Goal: Communication & Community: Ask a question

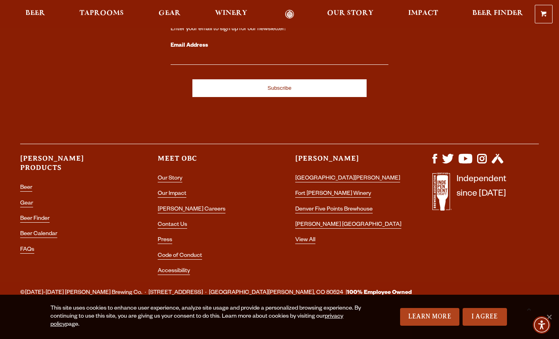
scroll to position [2317, 0]
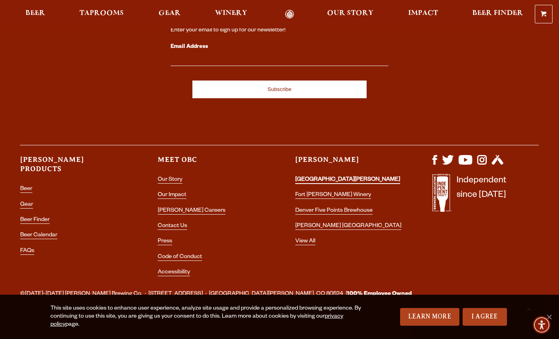
click at [336, 177] on link "[GEOGRAPHIC_DATA][PERSON_NAME]" at bounding box center [347, 180] width 105 height 7
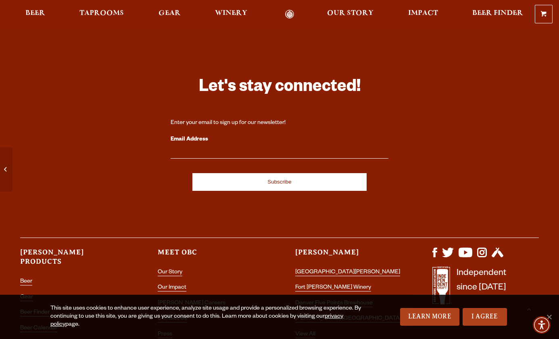
scroll to position [3375, 0]
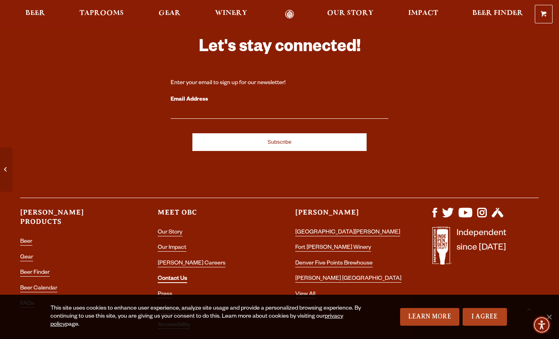
click at [172, 276] on link "Contact Us" at bounding box center [172, 279] width 29 height 7
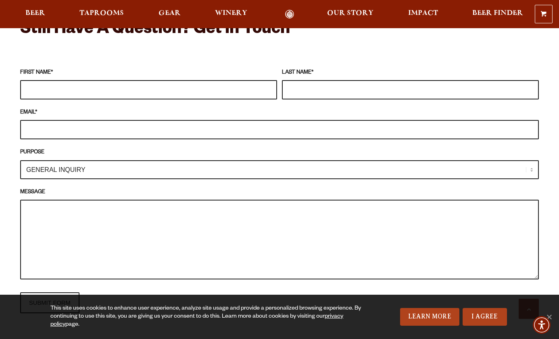
scroll to position [676, 0]
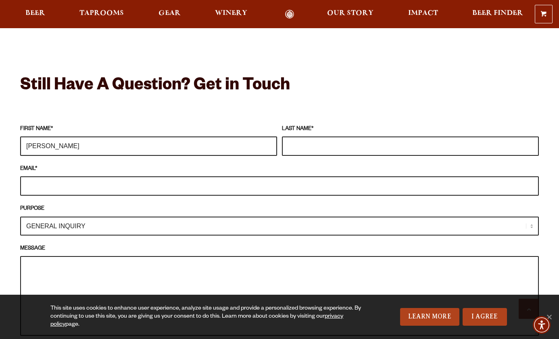
type input "Jenna"
type input "Luna"
type input "jenna@jennalunaphoto.com"
click at [95, 259] on textarea "MESSAGE" at bounding box center [279, 296] width 518 height 80
paste textarea "Hi! My name is Jenna Luna and I am a parent at Stove Prairie Elementary school …"
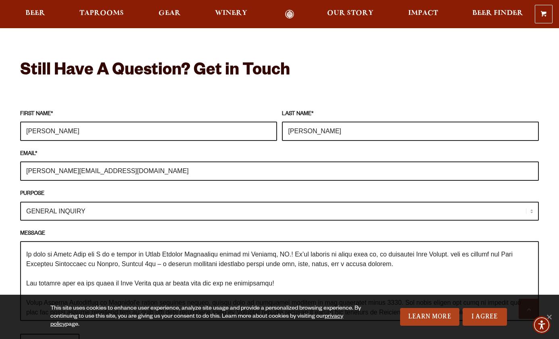
scroll to position [19, 0]
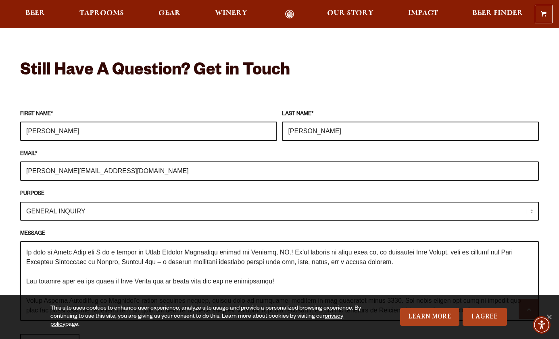
drag, startPoint x: 272, startPoint y: 267, endPoint x: 20, endPoint y: 263, distance: 252.0
click at [20, 263] on textarea "MESSAGE" at bounding box center [279, 282] width 518 height 80
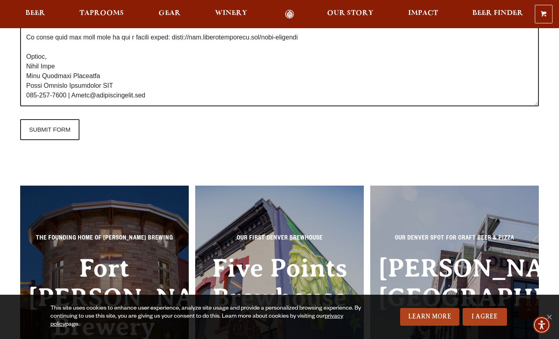
scroll to position [902, 0]
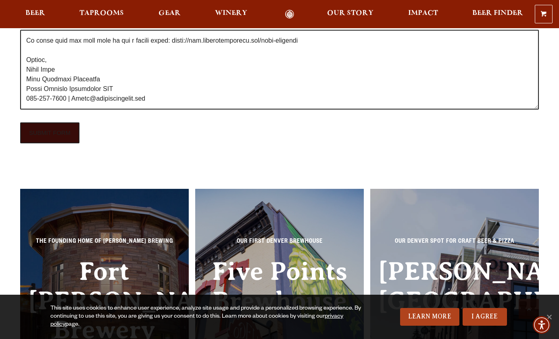
type textarea "Hi! My name is Jenna Luna and I am a parent at Stove Prairie Elementary school …"
click at [66, 123] on input "SUBMIT FORM" at bounding box center [49, 133] width 59 height 21
type input "Sending"
